Goal: Task Accomplishment & Management: Use online tool/utility

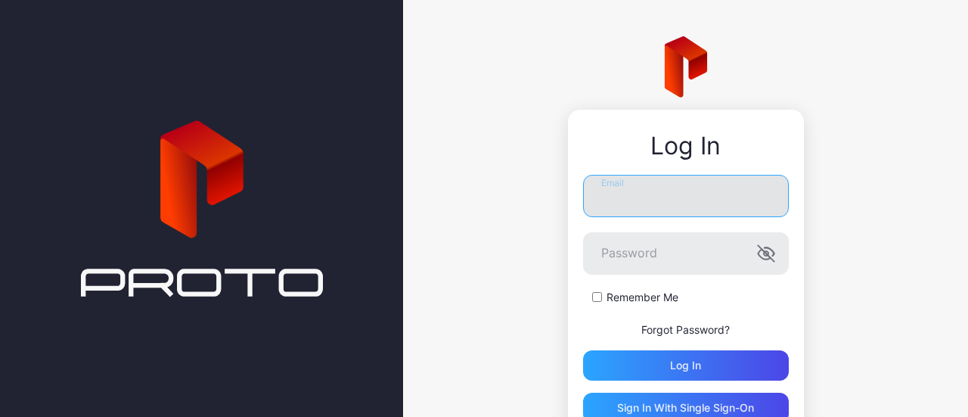
click at [653, 188] on input "Email" at bounding box center [686, 196] width 206 height 42
paste input "**********"
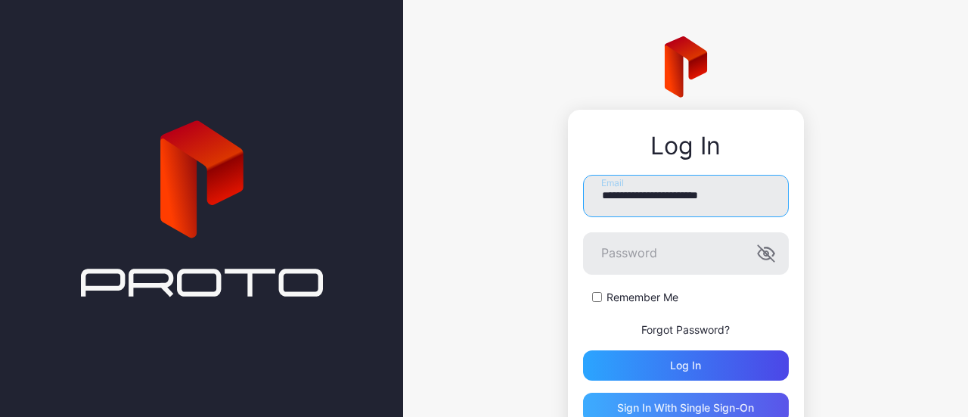
type input "**********"
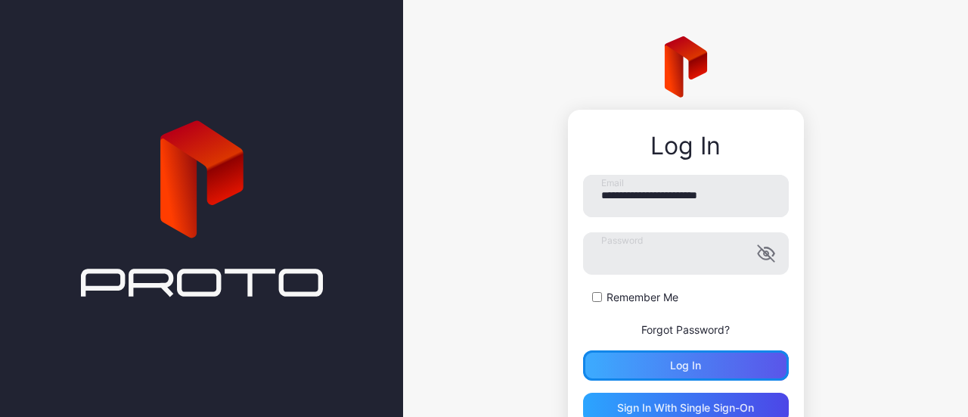
click at [675, 368] on div "Log in" at bounding box center [685, 365] width 31 height 12
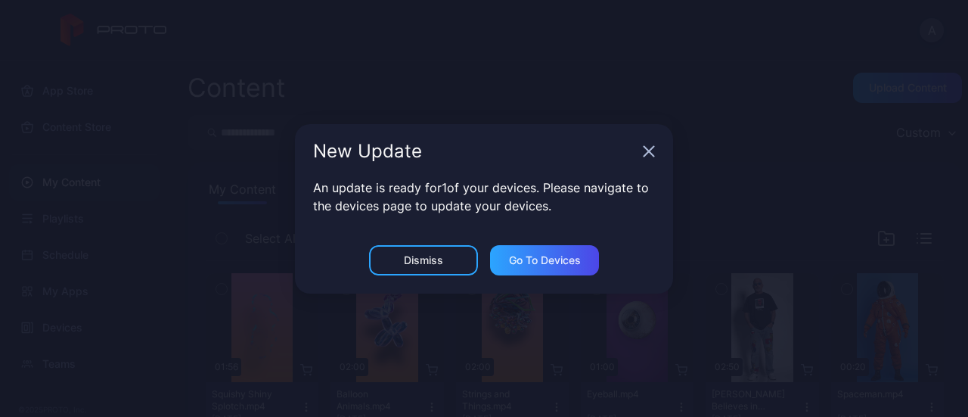
click at [645, 147] on icon "button" at bounding box center [649, 151] width 10 height 10
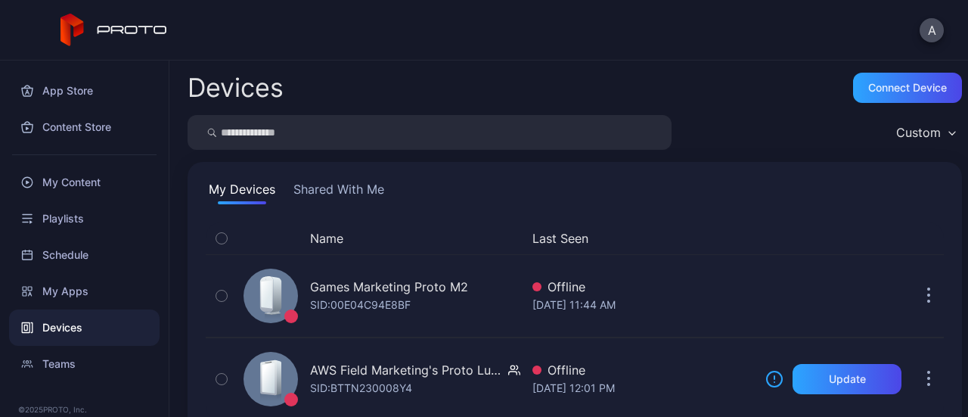
click at [336, 191] on button "Shared With Me" at bounding box center [338, 192] width 97 height 24
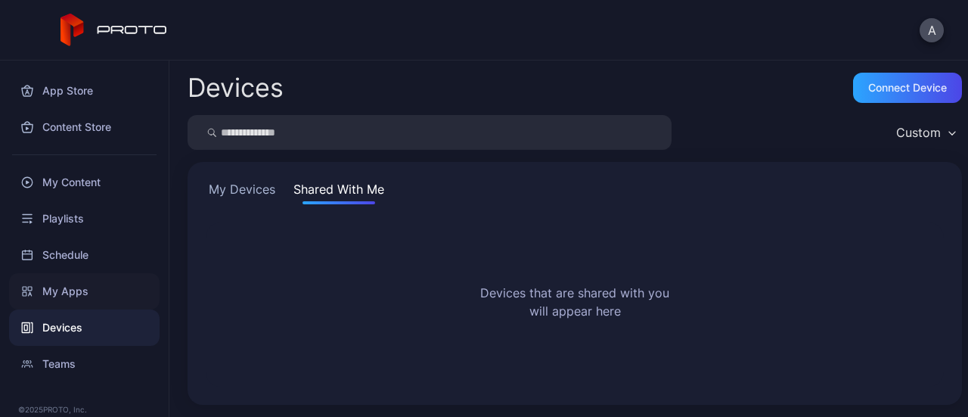
click at [77, 287] on div "My Apps" at bounding box center [84, 291] width 151 height 36
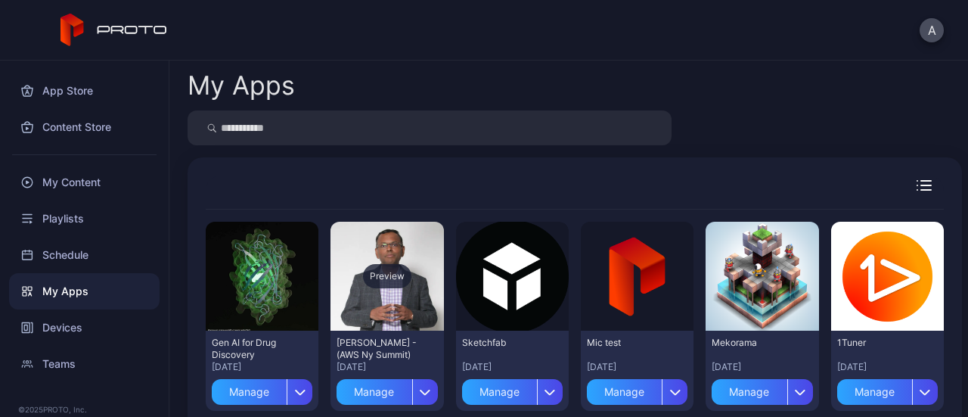
click at [377, 305] on div "Preview" at bounding box center [387, 276] width 113 height 109
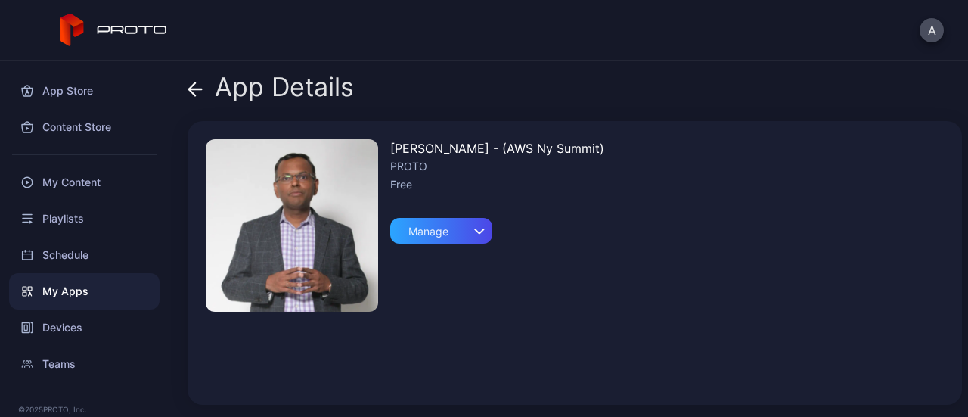
click at [317, 240] on img at bounding box center [292, 225] width 172 height 172
click at [485, 228] on icon "button" at bounding box center [479, 231] width 11 height 6
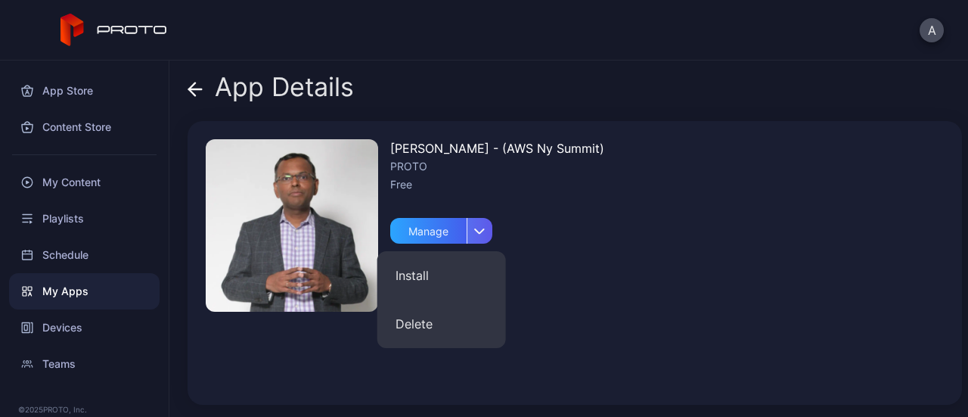
click at [485, 228] on icon "button" at bounding box center [479, 231] width 11 height 6
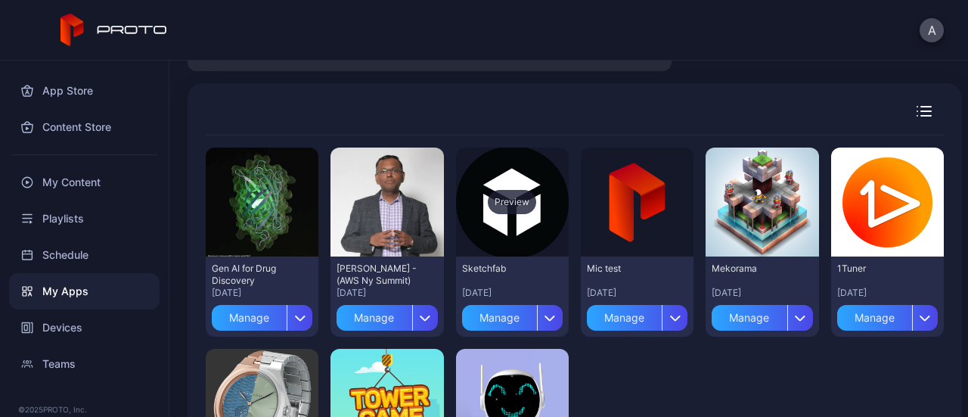
scroll to position [75, 0]
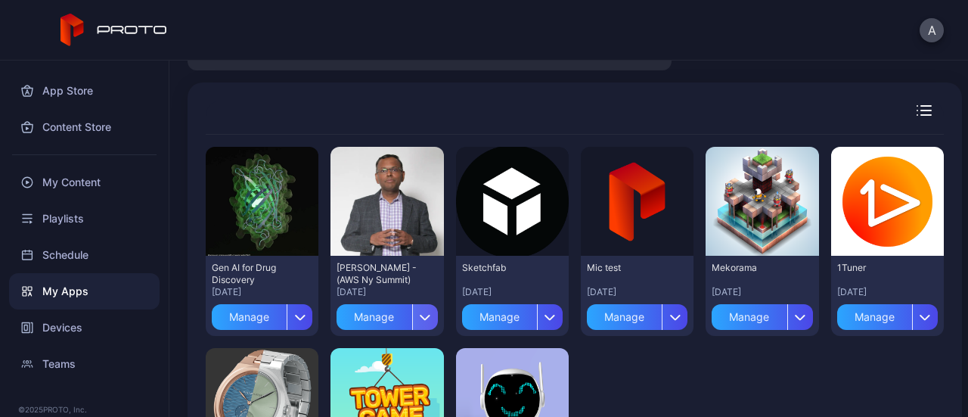
click at [416, 322] on div "button" at bounding box center [425, 317] width 26 height 26
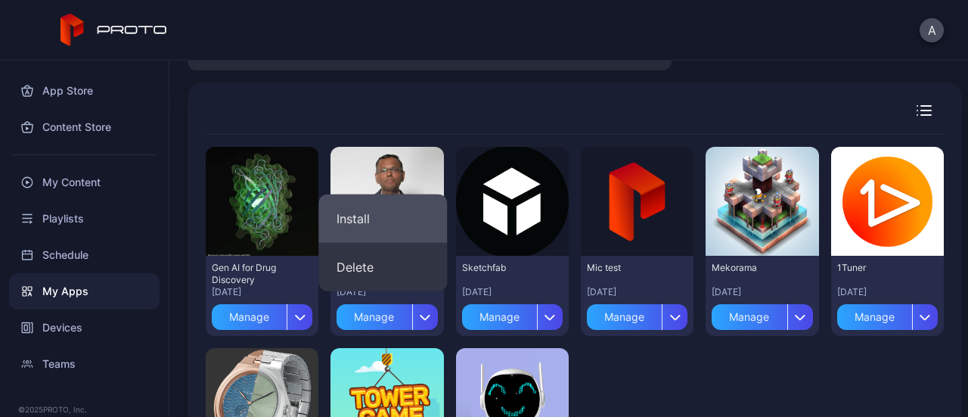
click at [408, 211] on button "Install" at bounding box center [382, 218] width 129 height 48
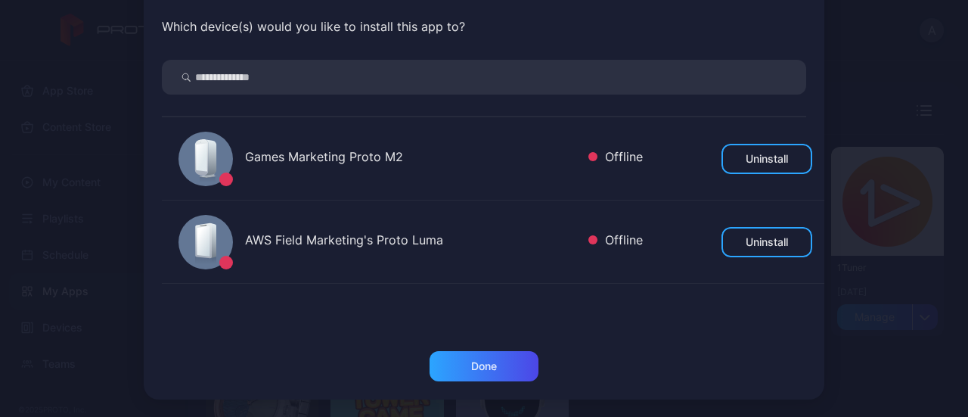
scroll to position [56, 0]
click at [511, 355] on div "Done" at bounding box center [484, 365] width 109 height 30
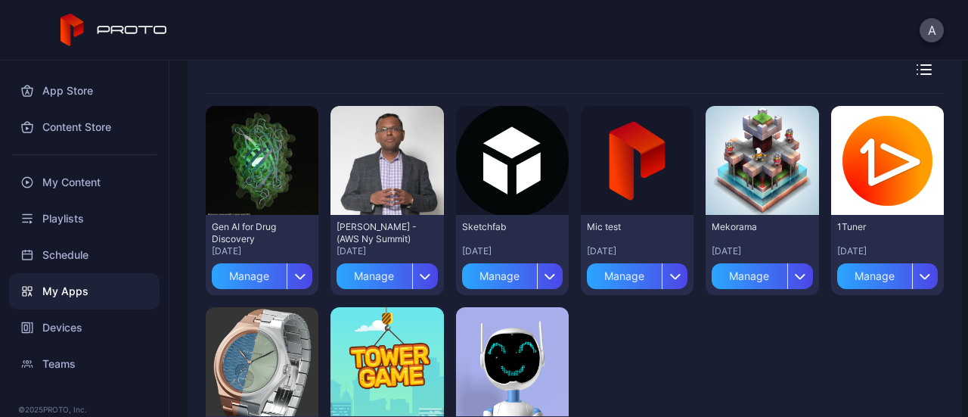
scroll to position [115, 0]
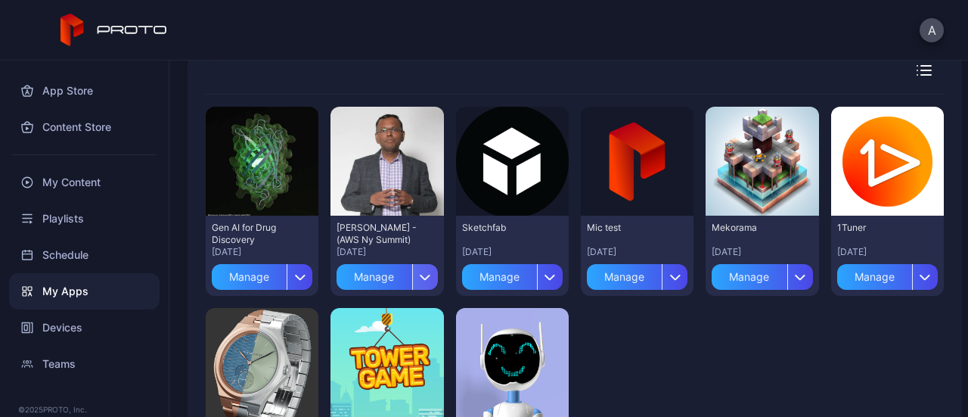
click at [425, 278] on div "button" at bounding box center [425, 277] width 26 height 26
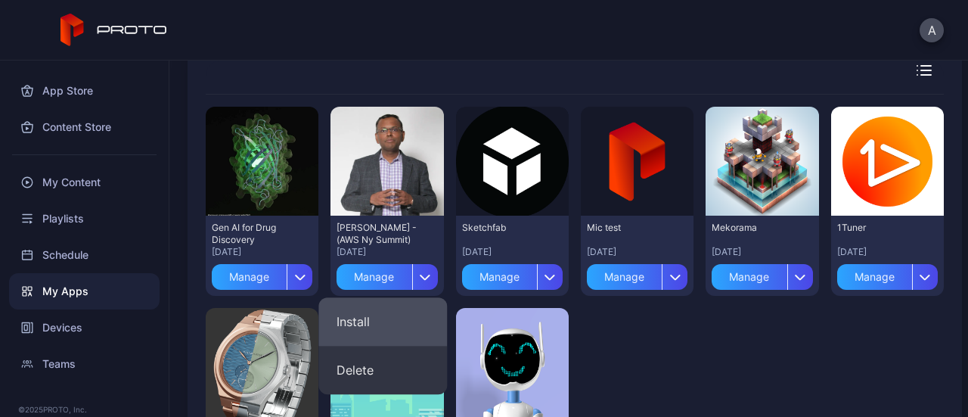
click at [429, 328] on button "Install" at bounding box center [382, 321] width 129 height 48
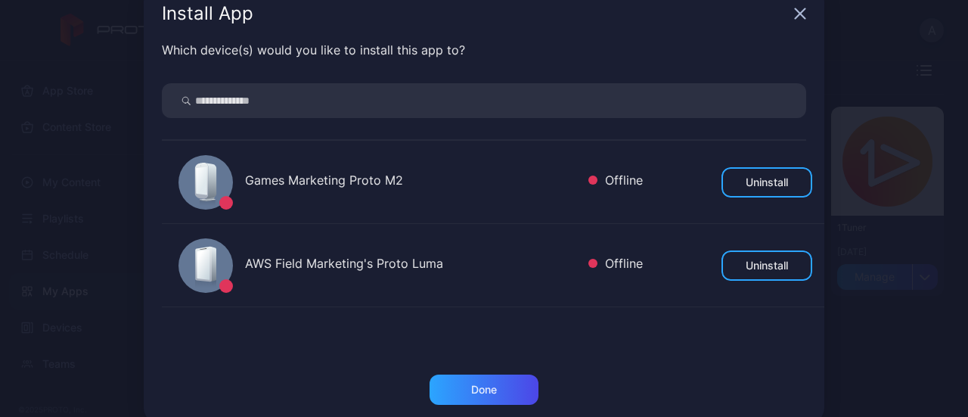
scroll to position [32, 0]
click at [431, 101] on input "search" at bounding box center [484, 100] width 644 height 35
click at [515, 110] on input "search" at bounding box center [484, 100] width 644 height 35
paste input "**********"
type input "**********"
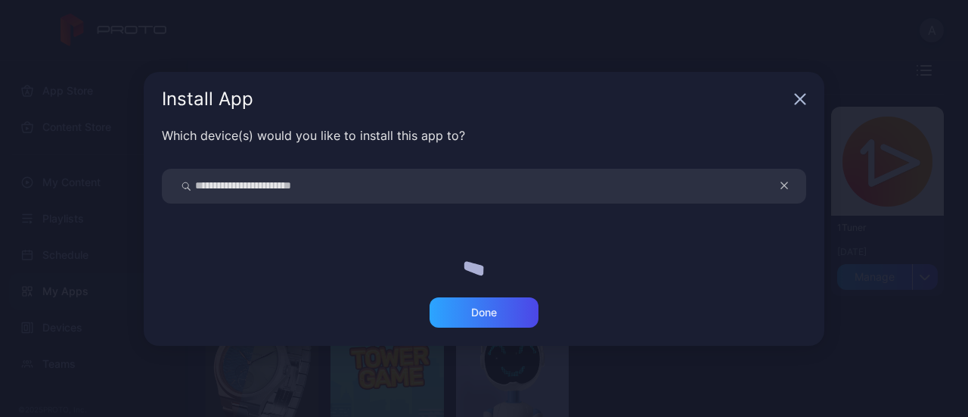
scroll to position [0, 0]
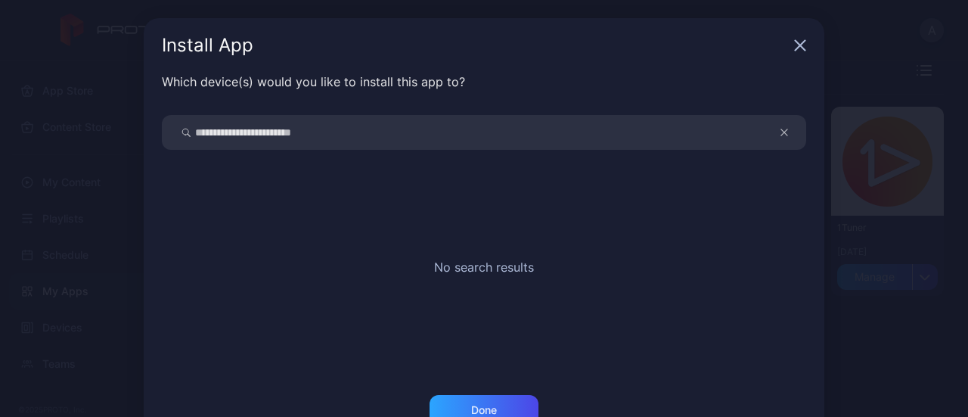
click at [474, 140] on input "**********" at bounding box center [484, 132] width 644 height 35
click at [551, 244] on div "No search results" at bounding box center [484, 263] width 644 height 227
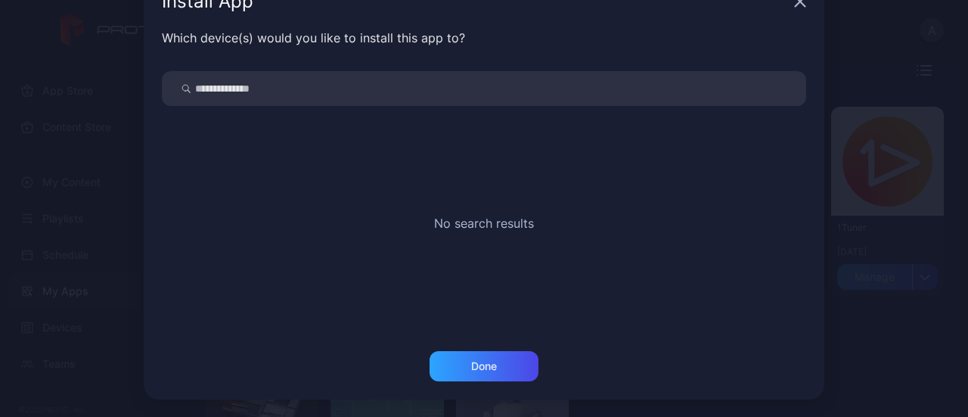
scroll to position [44, 0]
click at [480, 379] on div "Done" at bounding box center [484, 366] width 109 height 30
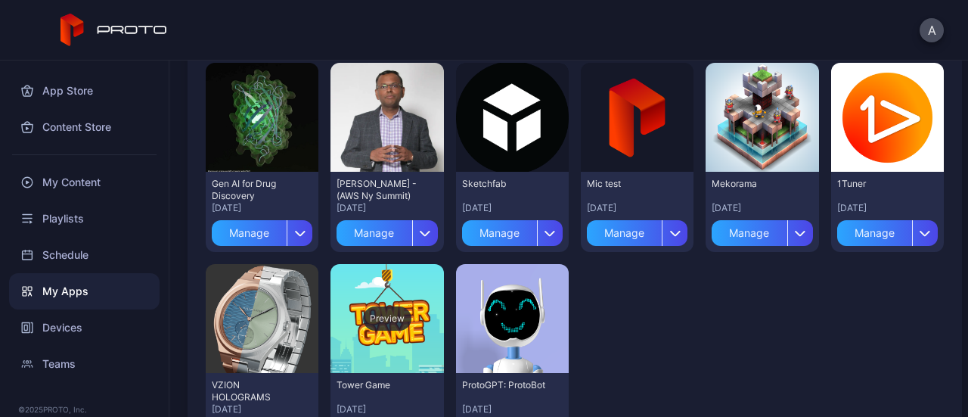
scroll to position [162, 0]
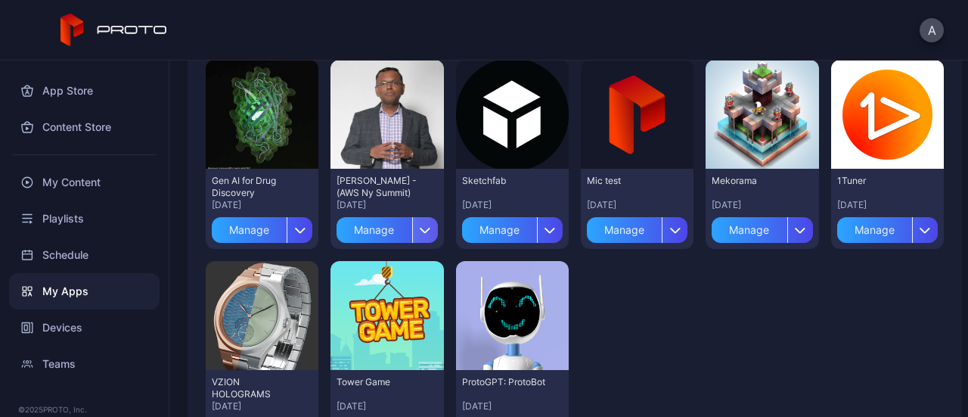
click at [421, 231] on icon "button" at bounding box center [425, 230] width 9 height 5
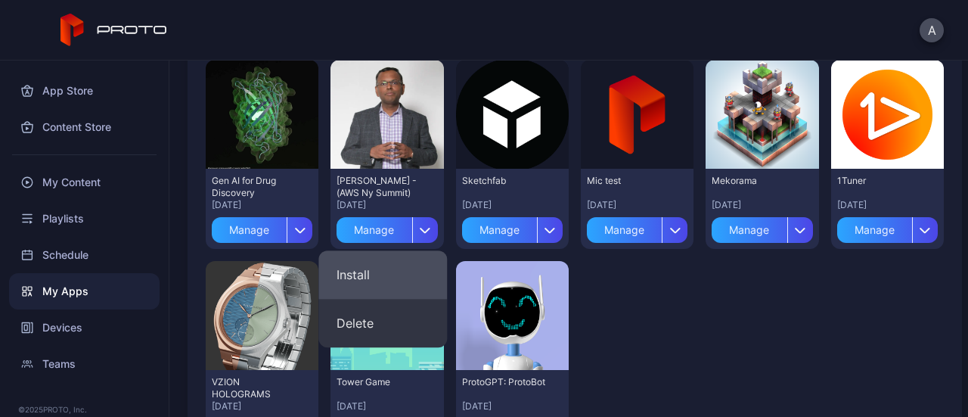
click at [413, 269] on button "Install" at bounding box center [382, 274] width 129 height 48
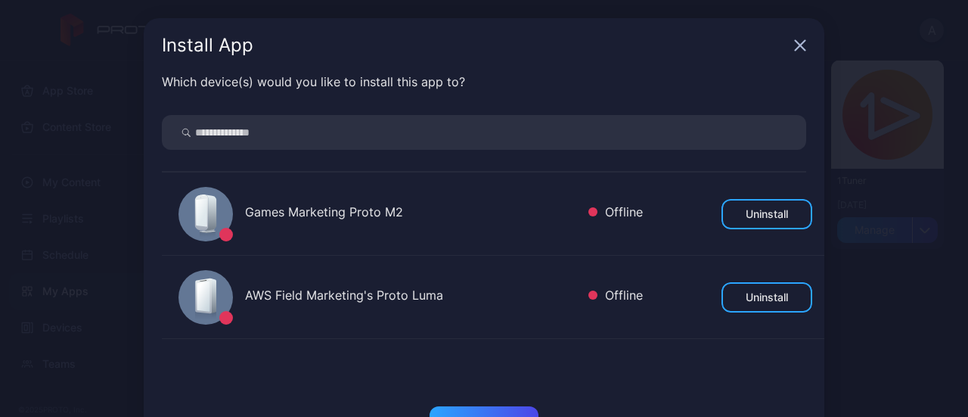
click at [442, 131] on input "search" at bounding box center [484, 132] width 644 height 35
click at [450, 137] on input "search" at bounding box center [484, 132] width 644 height 35
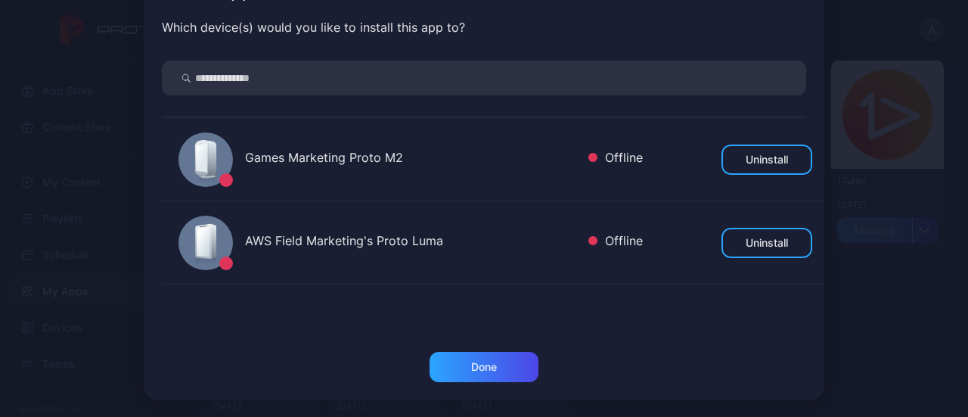
click at [411, 256] on div "AWS Field Marketing's Proto Luma Offline Uninstall" at bounding box center [493, 242] width 663 height 83
click at [433, 234] on div "AWS Field Marketing's Proto Luma" at bounding box center [410, 242] width 331 height 22
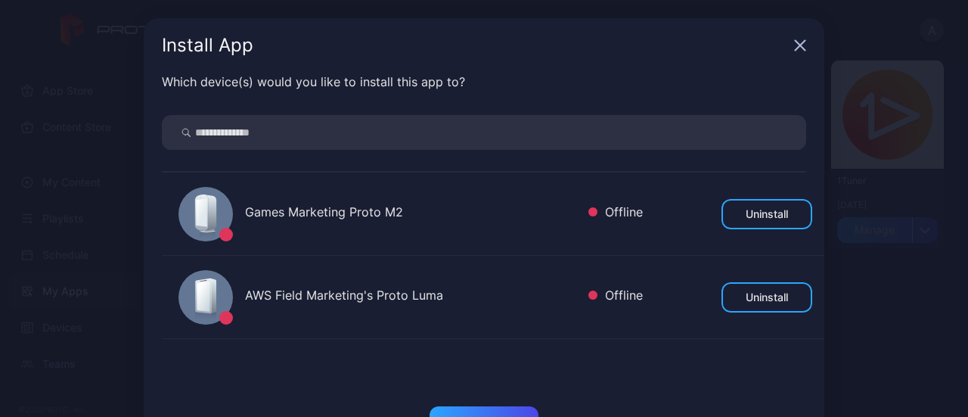
click at [796, 51] on icon "button" at bounding box center [800, 45] width 12 height 12
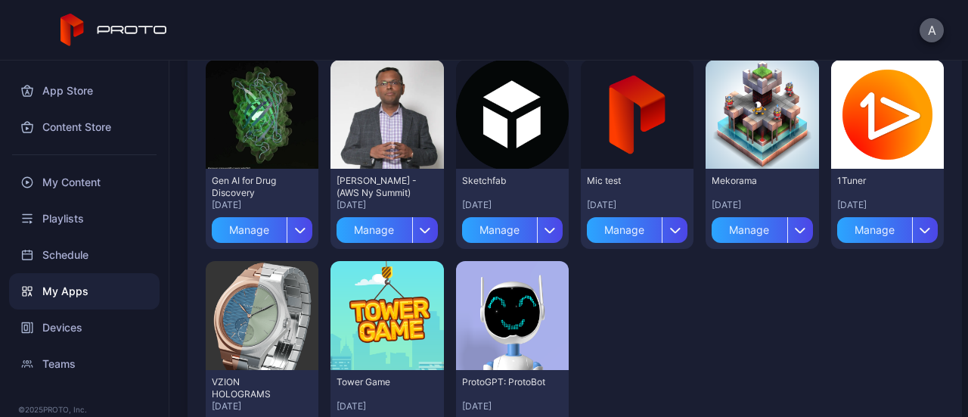
click at [934, 31] on button "A" at bounding box center [932, 30] width 24 height 24
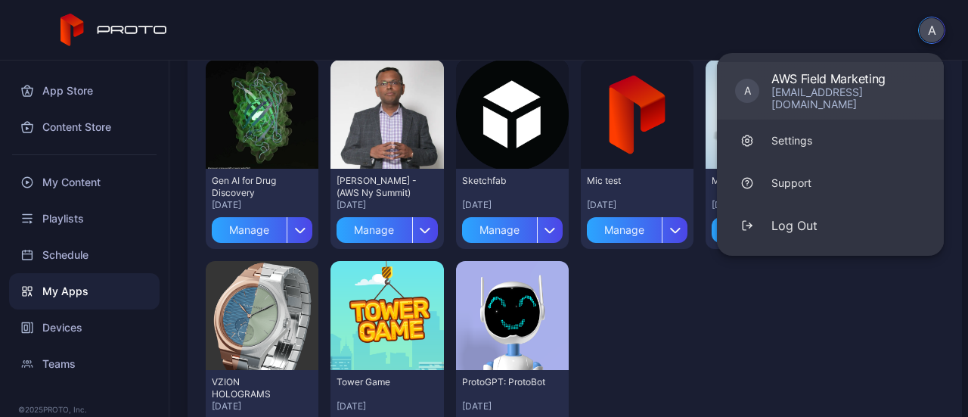
click at [864, 96] on div "[EMAIL_ADDRESS][DOMAIN_NAME]" at bounding box center [849, 98] width 154 height 24
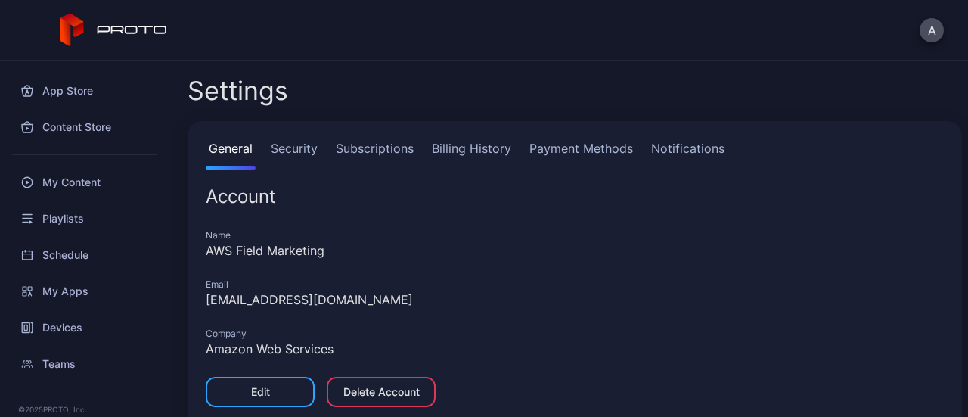
scroll to position [35, 0]
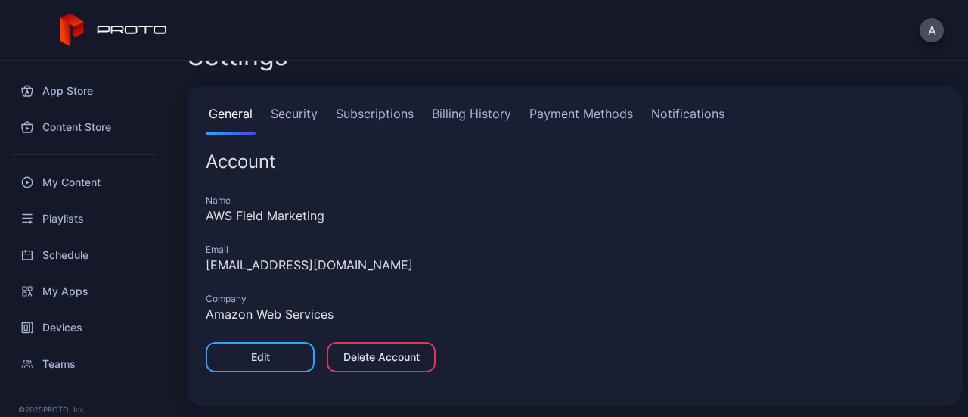
click at [277, 213] on div "AWS Field Marketing" at bounding box center [575, 215] width 738 height 18
copy div "AWS Field Marketing"
click at [88, 287] on div "My Apps" at bounding box center [84, 291] width 151 height 36
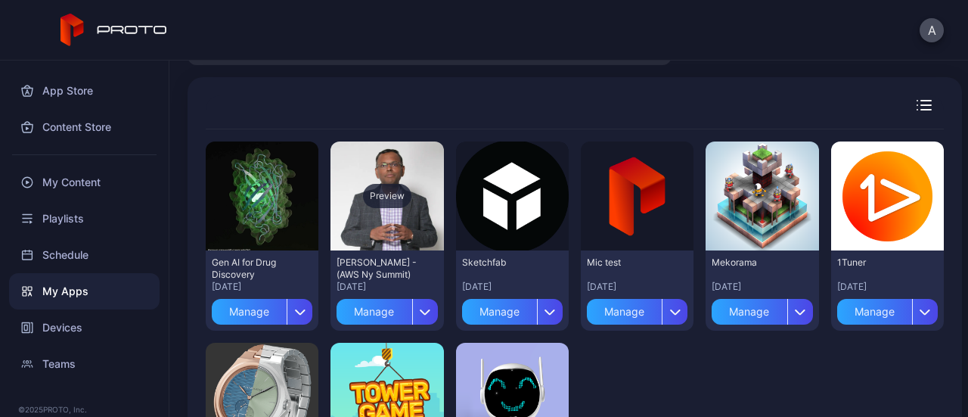
scroll to position [77, 0]
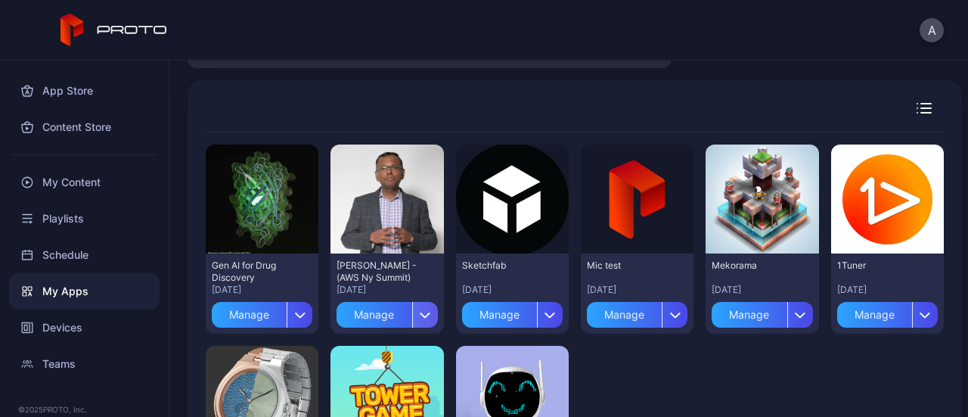
click at [422, 312] on icon "button" at bounding box center [425, 315] width 11 height 6
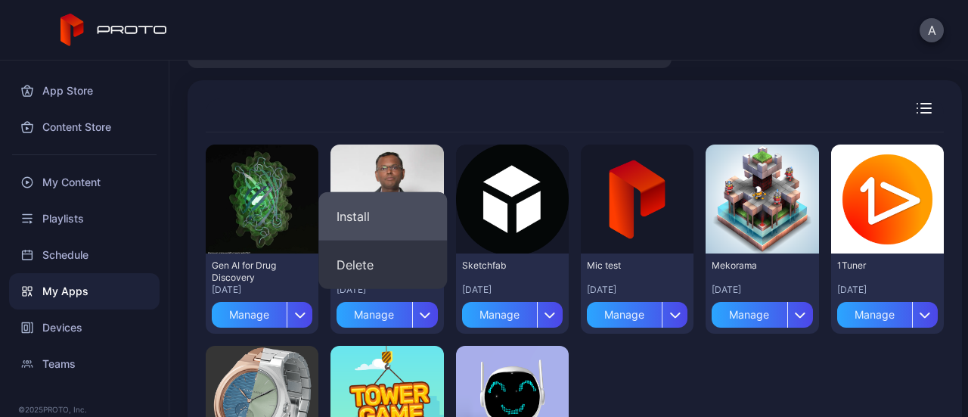
click at [409, 210] on button "Install" at bounding box center [382, 216] width 129 height 48
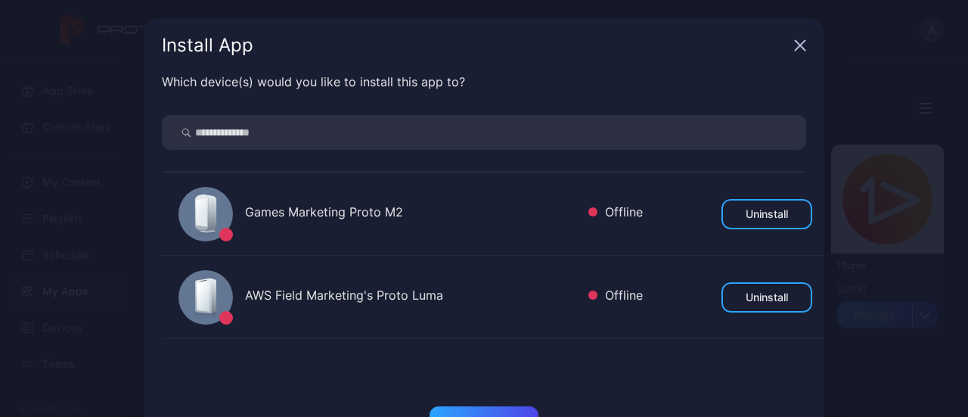
click at [475, 137] on input "search" at bounding box center [484, 132] width 644 height 35
paste input "**********"
type input "**********"
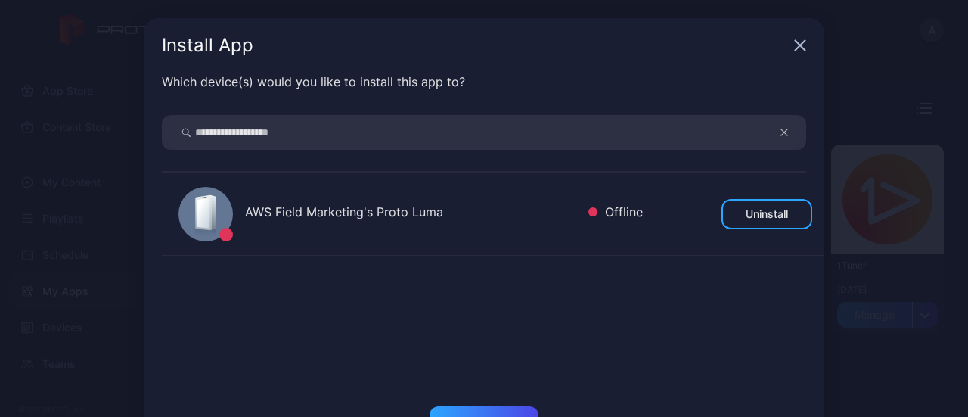
click at [796, 47] on icon "button" at bounding box center [800, 45] width 12 height 12
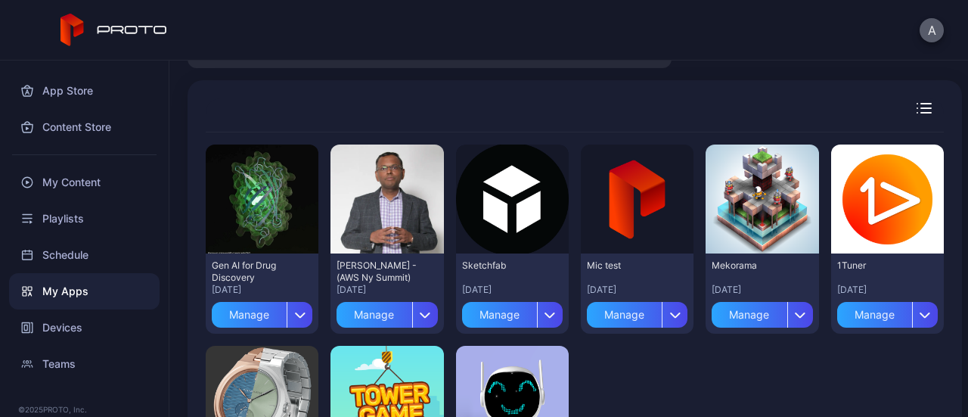
click at [928, 35] on button "A" at bounding box center [932, 30] width 24 height 24
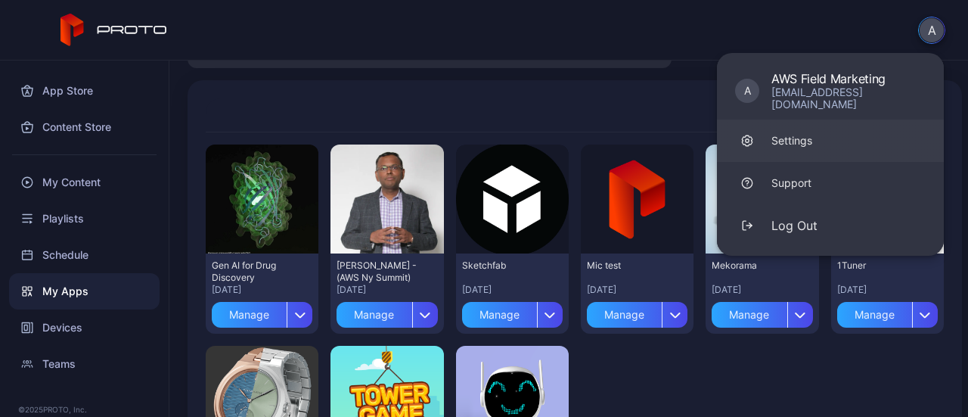
click at [831, 125] on link "Settings" at bounding box center [830, 141] width 227 height 42
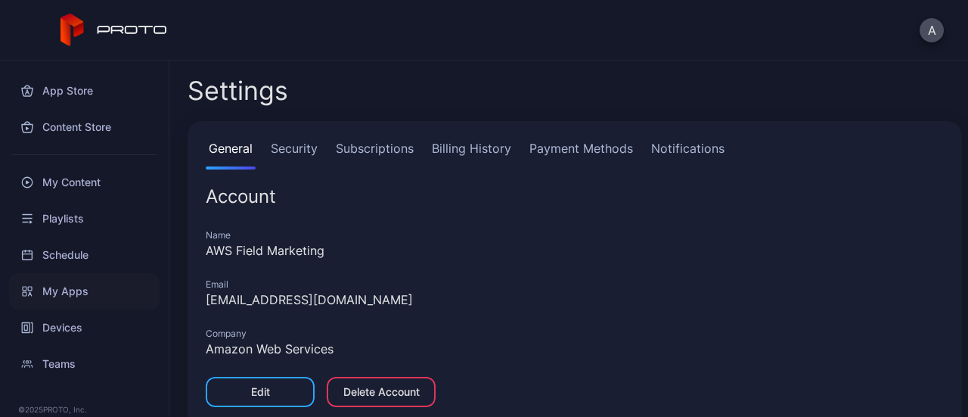
click at [113, 286] on div "My Apps" at bounding box center [84, 291] width 151 height 36
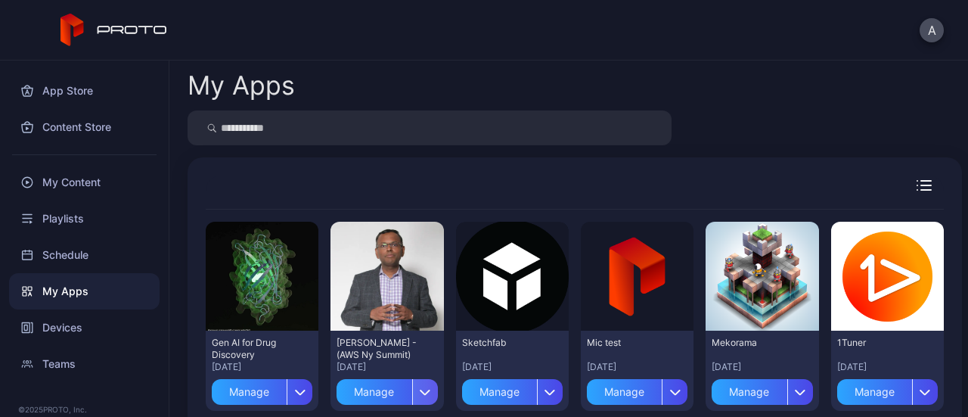
click at [413, 386] on div "button" at bounding box center [425, 392] width 26 height 26
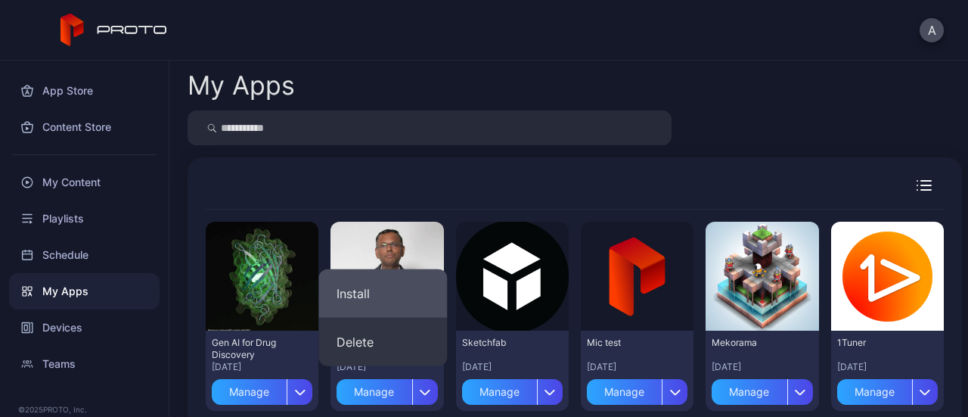
click at [425, 293] on button "Install" at bounding box center [382, 293] width 129 height 48
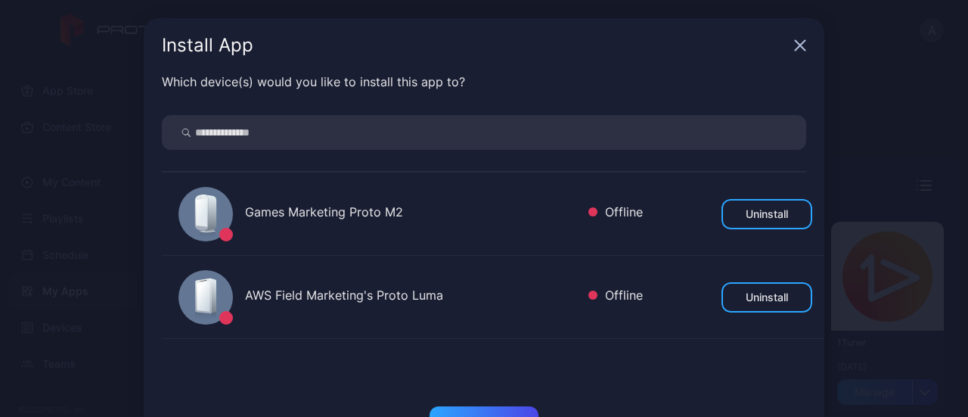
click at [796, 45] on icon "button" at bounding box center [801, 46] width 10 height 10
